Goal: Communication & Community: Answer question/provide support

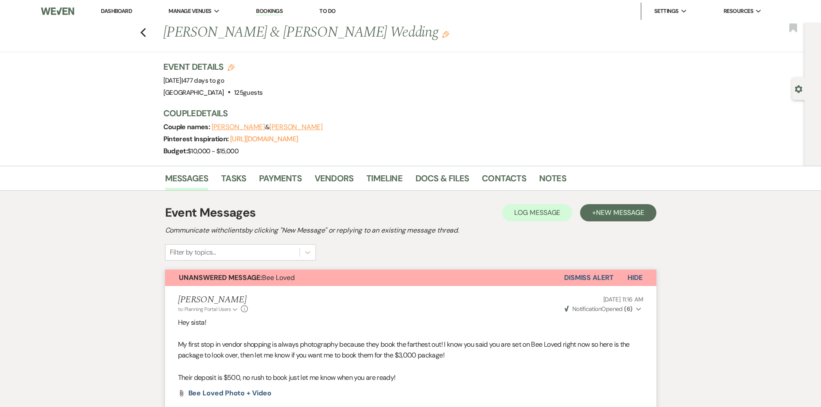
click at [128, 7] on li "Dashboard" at bounding box center [116, 11] width 40 height 17
click at [128, 11] on link "Dashboard" at bounding box center [116, 10] width 31 height 7
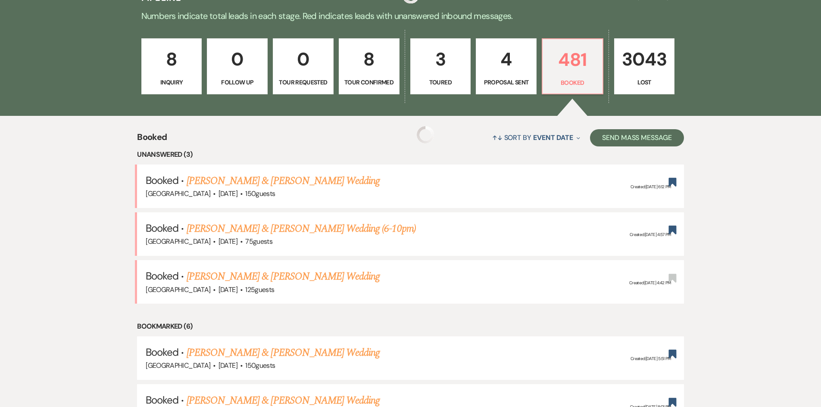
scroll to position [258, 0]
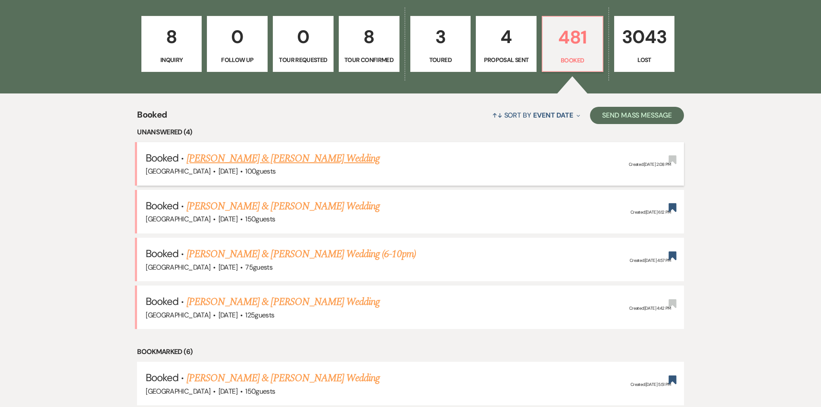
click at [303, 159] on link "[PERSON_NAME] & [PERSON_NAME] Wedding" at bounding box center [283, 159] width 193 height 16
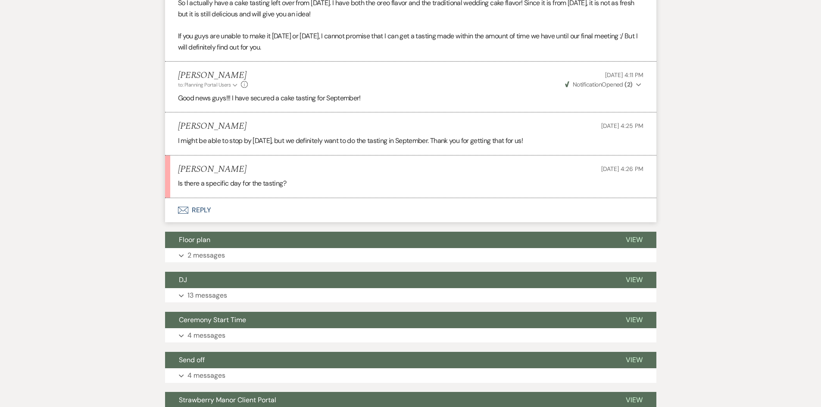
scroll to position [1208, 0]
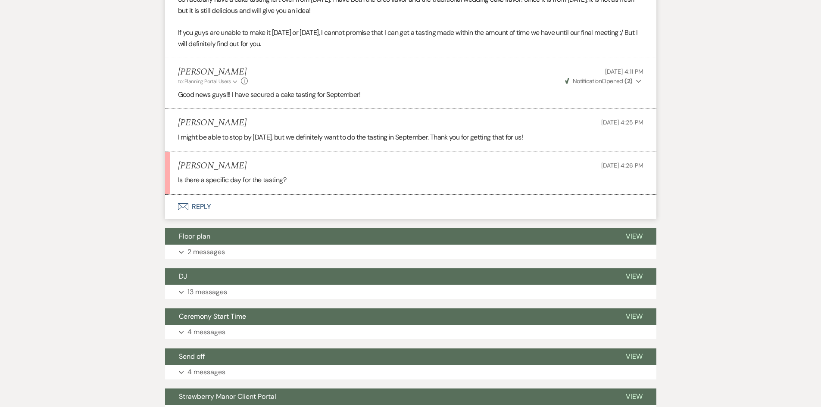
click at [200, 199] on button "Envelope Reply" at bounding box center [410, 207] width 491 height 24
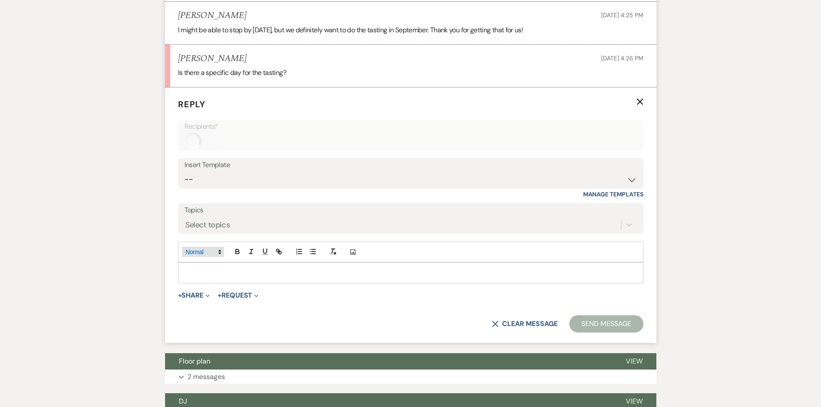
scroll to position [1315, 0]
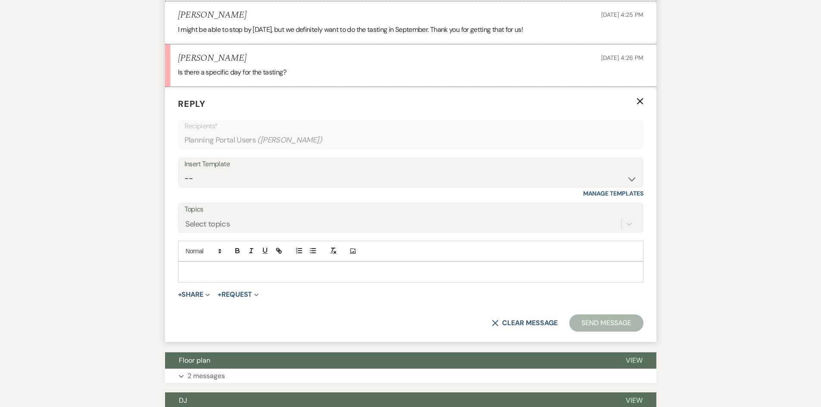
click at [241, 267] on p at bounding box center [410, 271] width 451 height 9
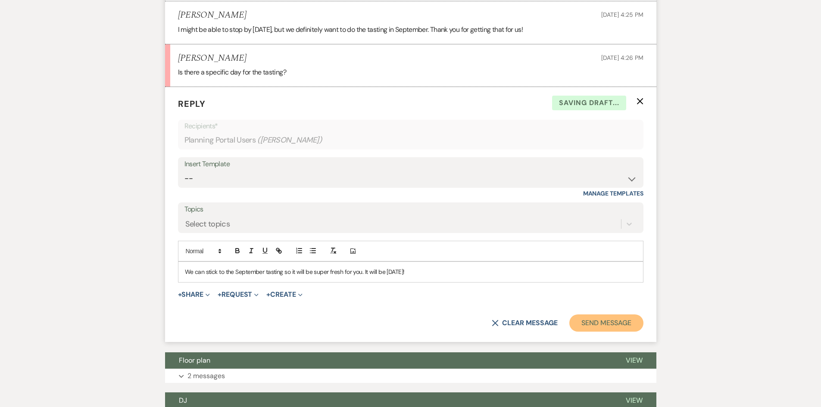
click at [603, 314] on button "Send Message" at bounding box center [606, 322] width 74 height 17
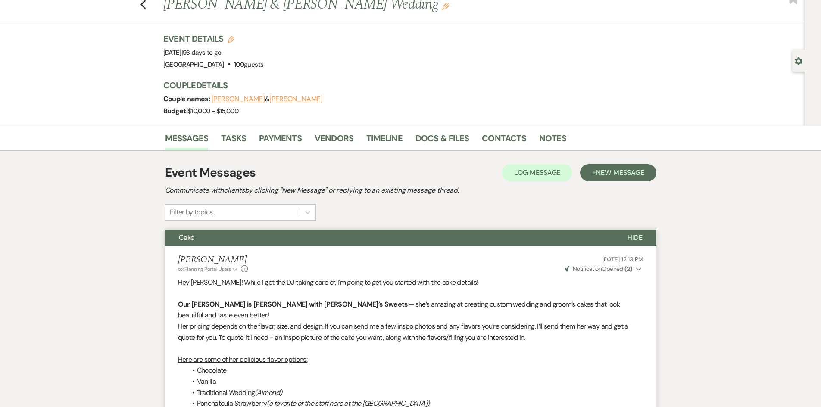
scroll to position [0, 0]
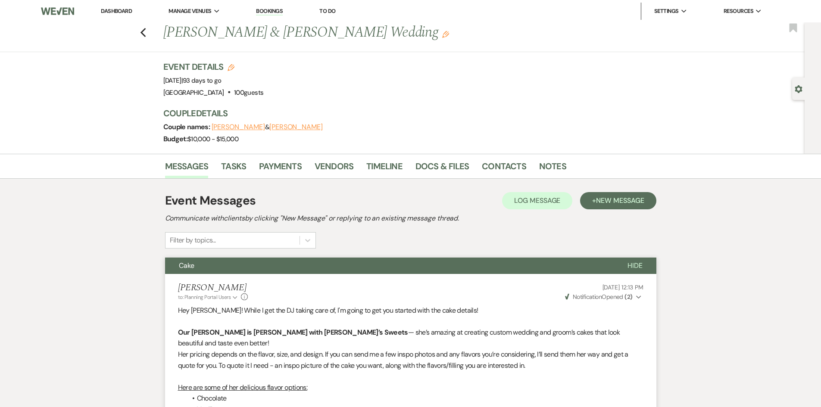
drag, startPoint x: 121, startPoint y: 12, endPoint x: 118, endPoint y: 9, distance: 4.6
click at [121, 12] on link "Dashboard" at bounding box center [116, 10] width 31 height 7
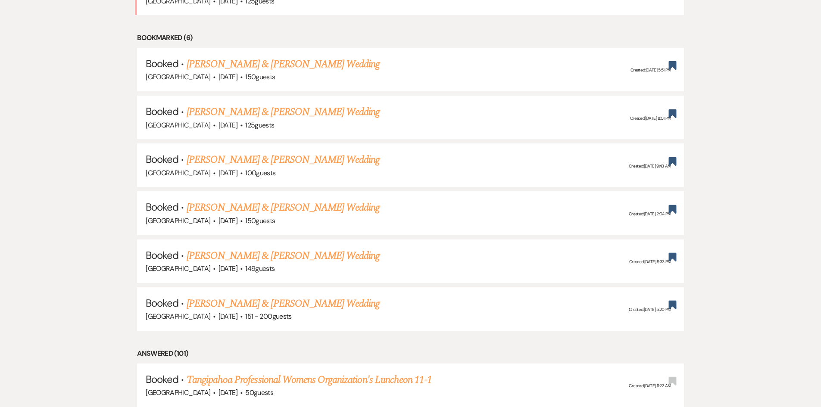
scroll to position [572, 0]
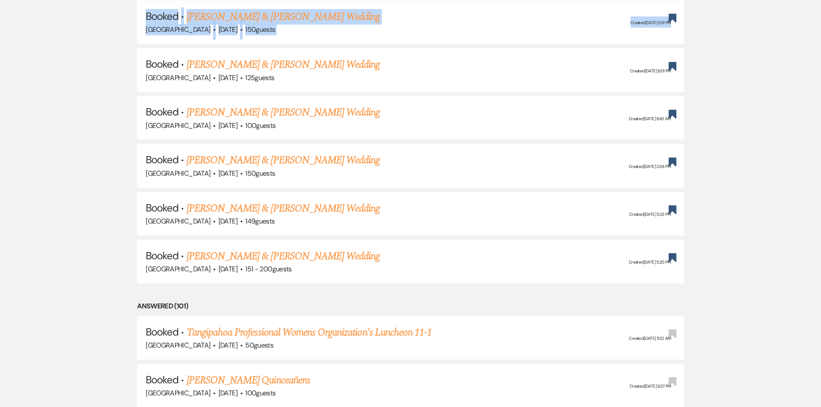
drag, startPoint x: 80, startPoint y: 191, endPoint x: 134, endPoint y: 65, distance: 137.2
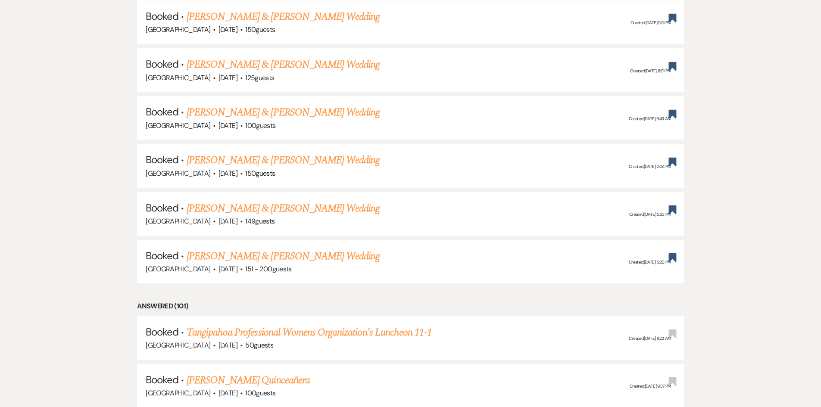
click at [220, 168] on div "[GEOGRAPHIC_DATA] · [DATE] · 150 guests" at bounding box center [410, 173] width 529 height 11
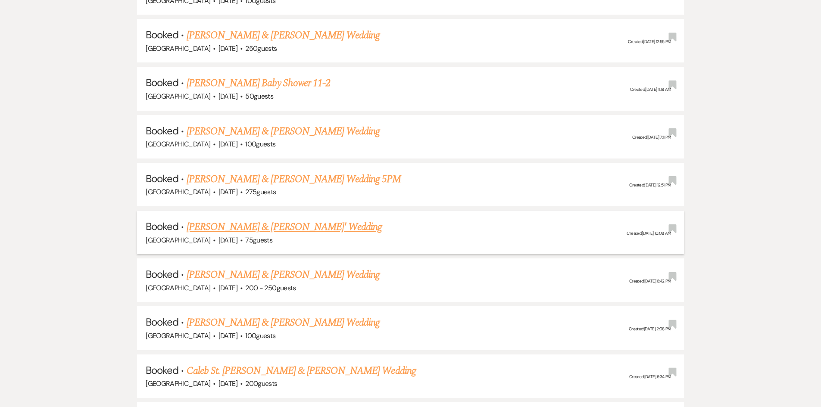
scroll to position [1864, 0]
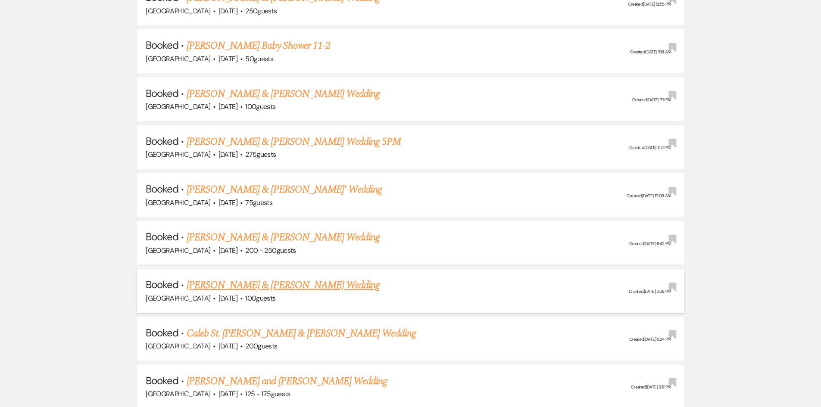
click at [234, 283] on link "[PERSON_NAME] & [PERSON_NAME] Wedding" at bounding box center [283, 285] width 193 height 16
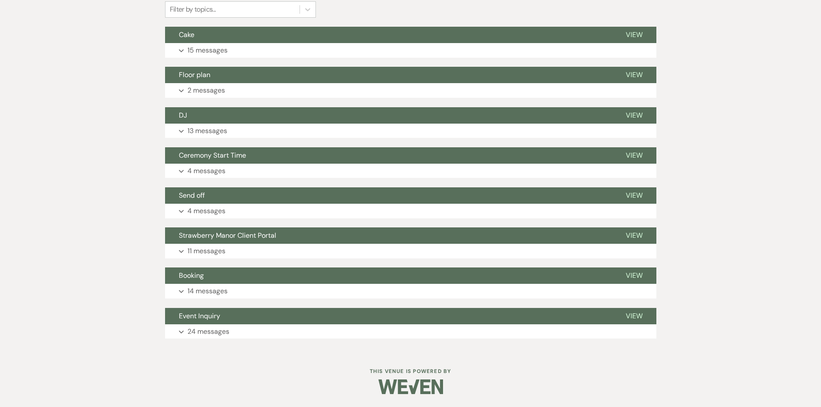
scroll to position [231, 0]
click at [194, 336] on p "24 messages" at bounding box center [208, 331] width 42 height 11
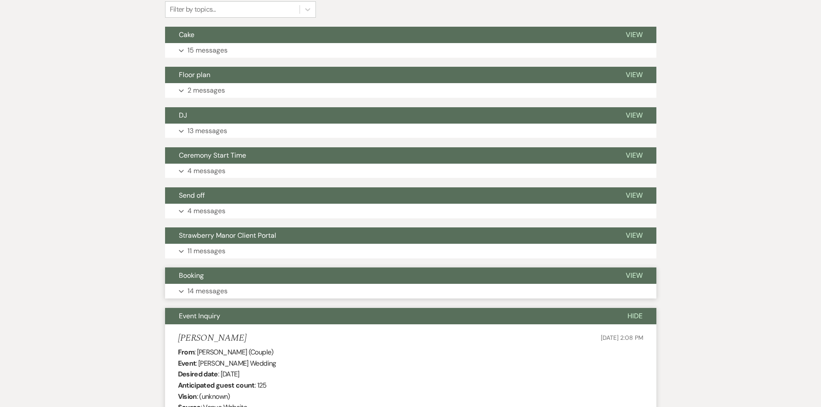
click at [191, 282] on button "Booking" at bounding box center [388, 275] width 447 height 16
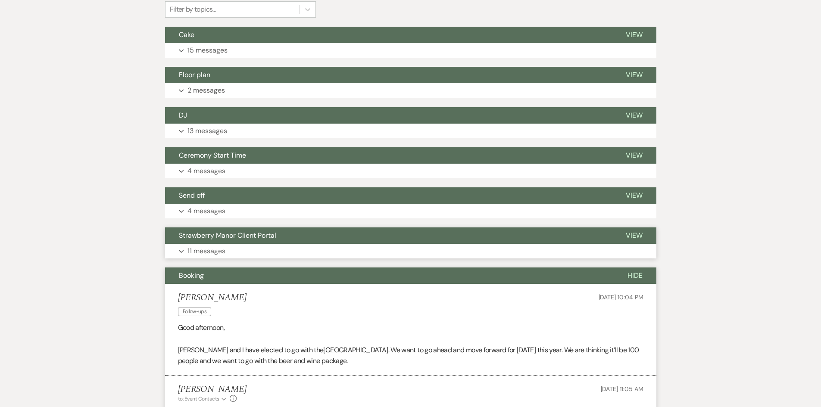
click at [196, 256] on p "11 messages" at bounding box center [206, 251] width 38 height 11
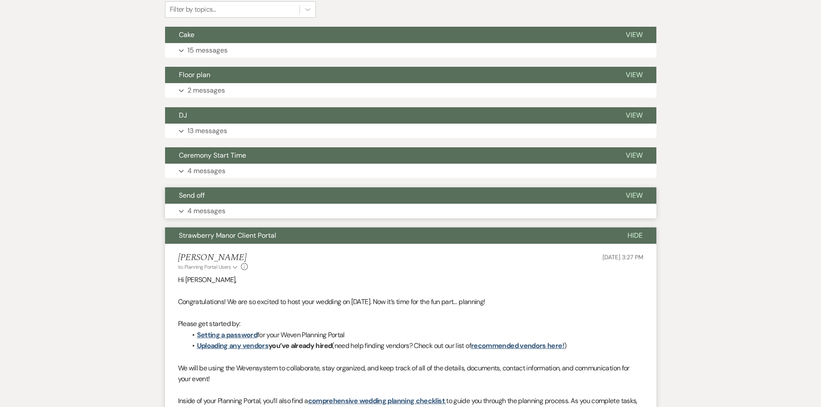
click at [205, 207] on p "4 messages" at bounding box center [206, 210] width 38 height 11
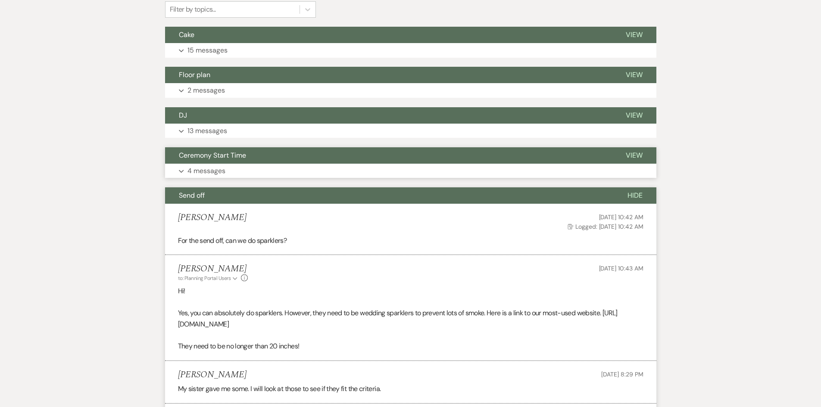
click at [207, 164] on button "Expand 4 messages" at bounding box center [410, 171] width 491 height 15
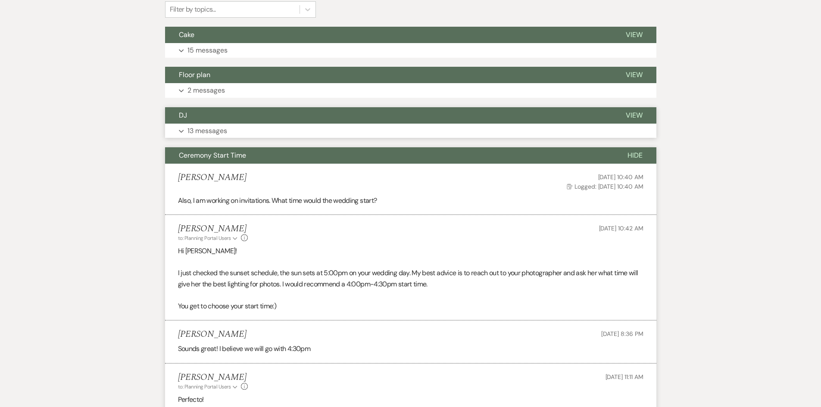
click at [210, 129] on p "13 messages" at bounding box center [207, 130] width 40 height 11
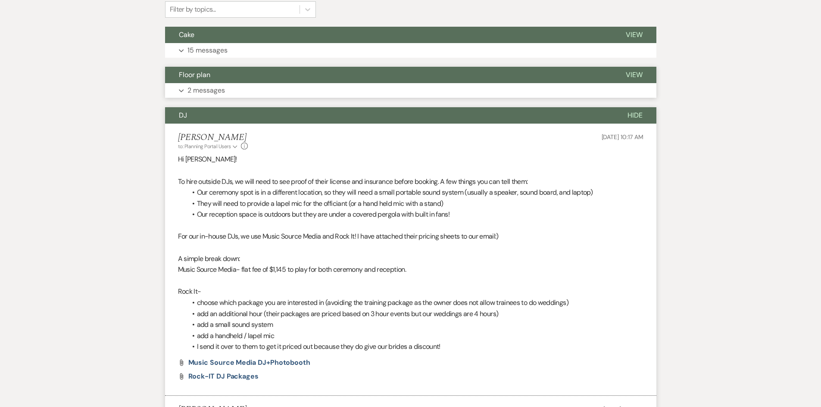
click at [218, 96] on button "Expand 2 messages" at bounding box center [410, 90] width 491 height 15
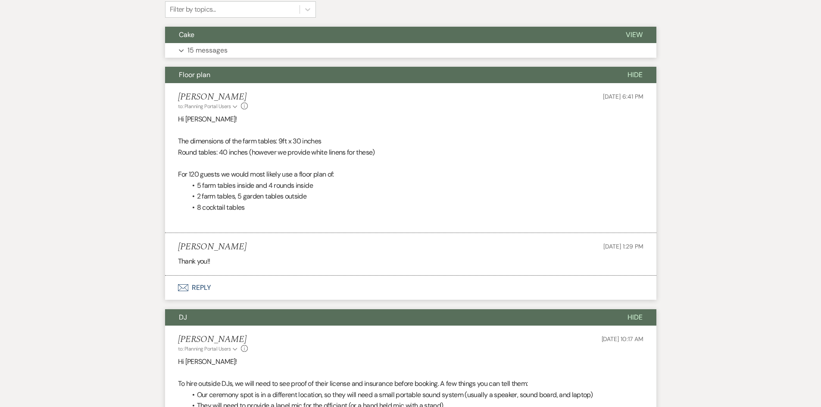
click at [225, 55] on p "15 messages" at bounding box center [207, 50] width 40 height 11
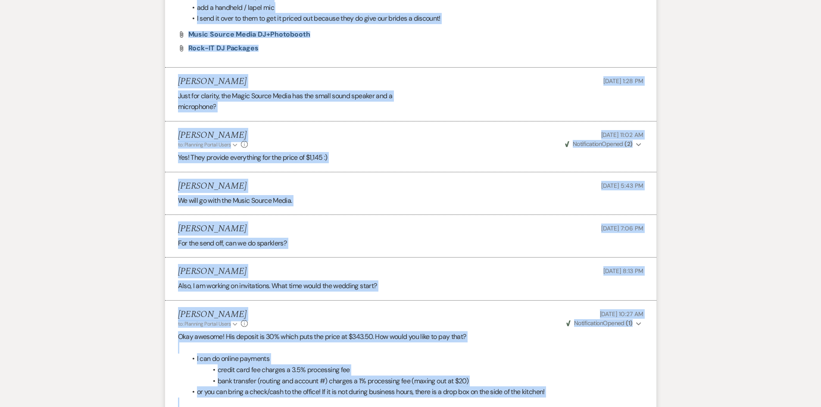
drag, startPoint x: 158, startPoint y: 25, endPoint x: 284, endPoint y: 370, distance: 368.3
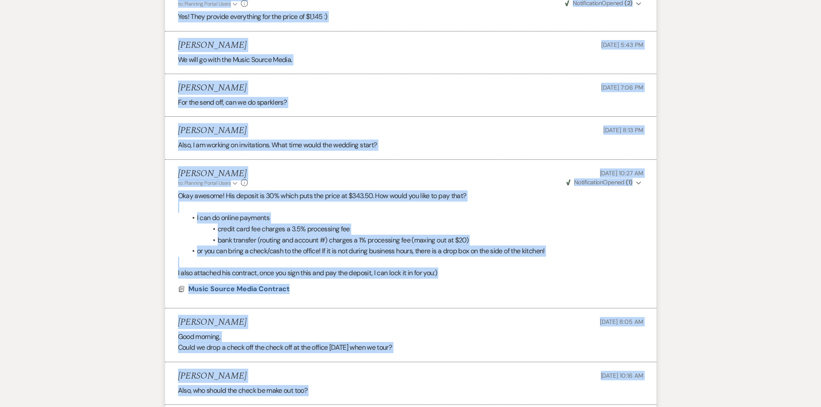
copy div "Lore Ipsu Dolor Sitamet co: Adipisci Elitse Doeiu Tempor Inci Utl 69, 6933, 88:…"
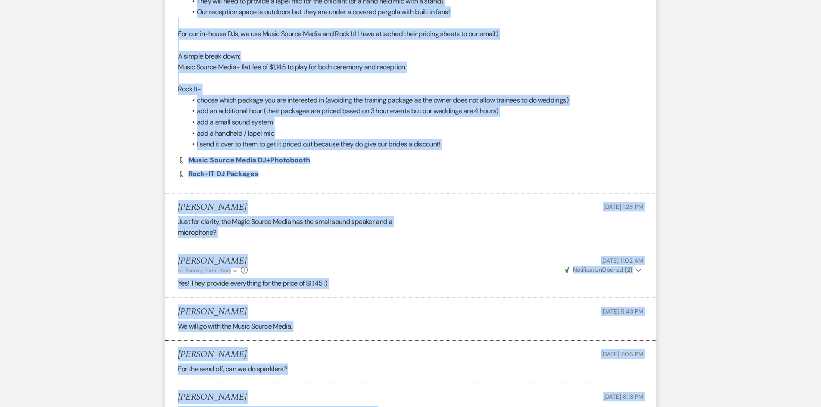
scroll to position [1704, 0]
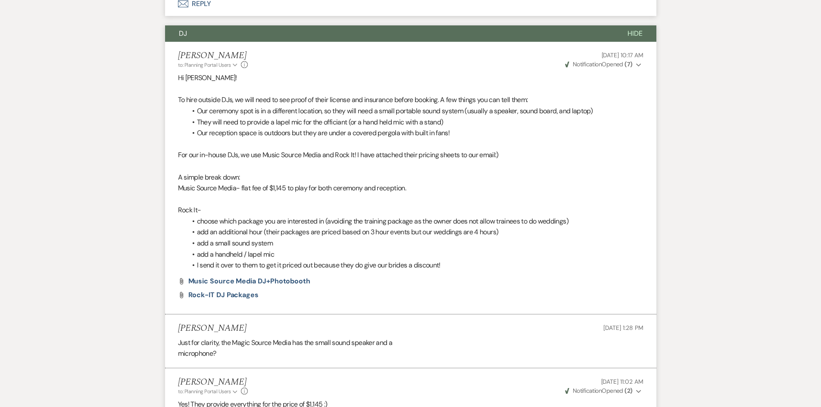
drag, startPoint x: 178, startPoint y: 19, endPoint x: 114, endPoint y: 67, distance: 80.4
drag, startPoint x: 167, startPoint y: 24, endPoint x: 100, endPoint y: 96, distance: 99.1
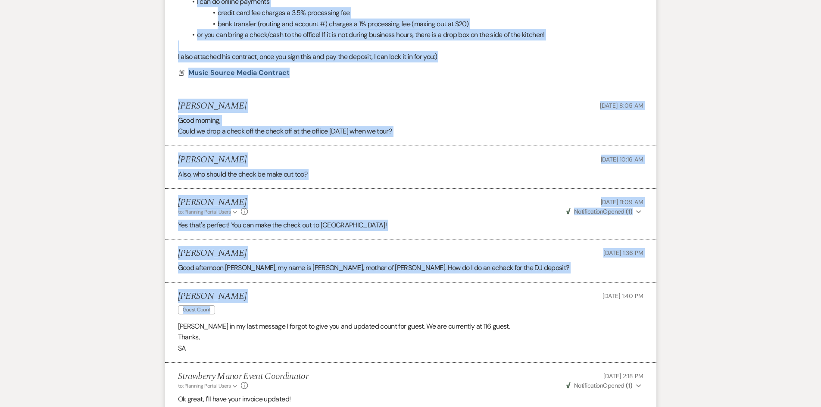
scroll to position [2436, 0]
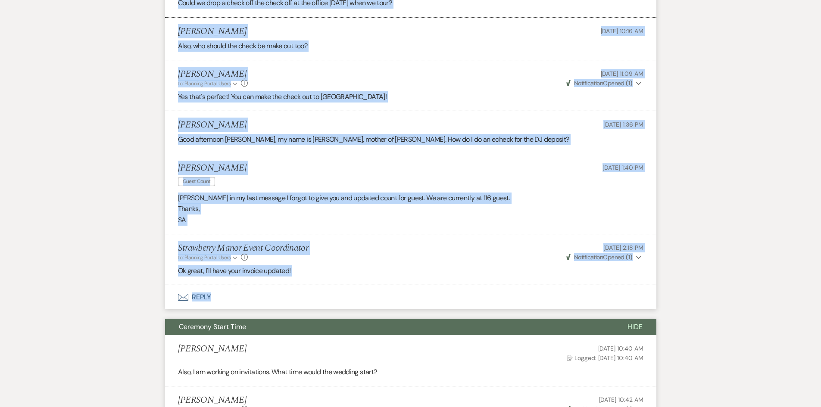
drag, startPoint x: 178, startPoint y: 53, endPoint x: 454, endPoint y: 298, distance: 369.5
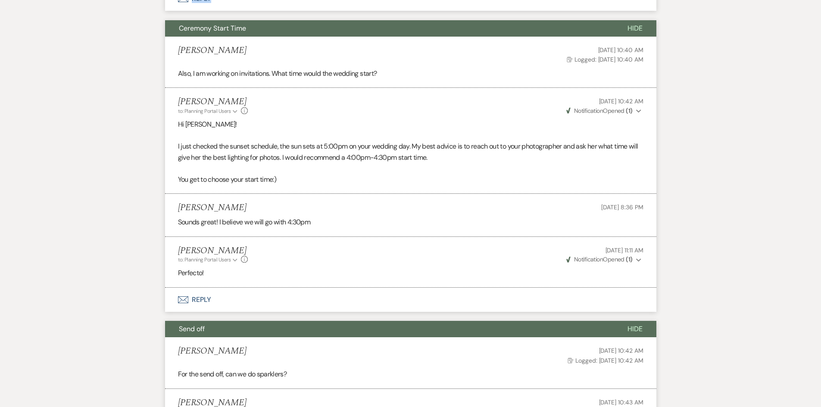
scroll to position [2792, 0]
